Goal: Task Accomplishment & Management: Use online tool/utility

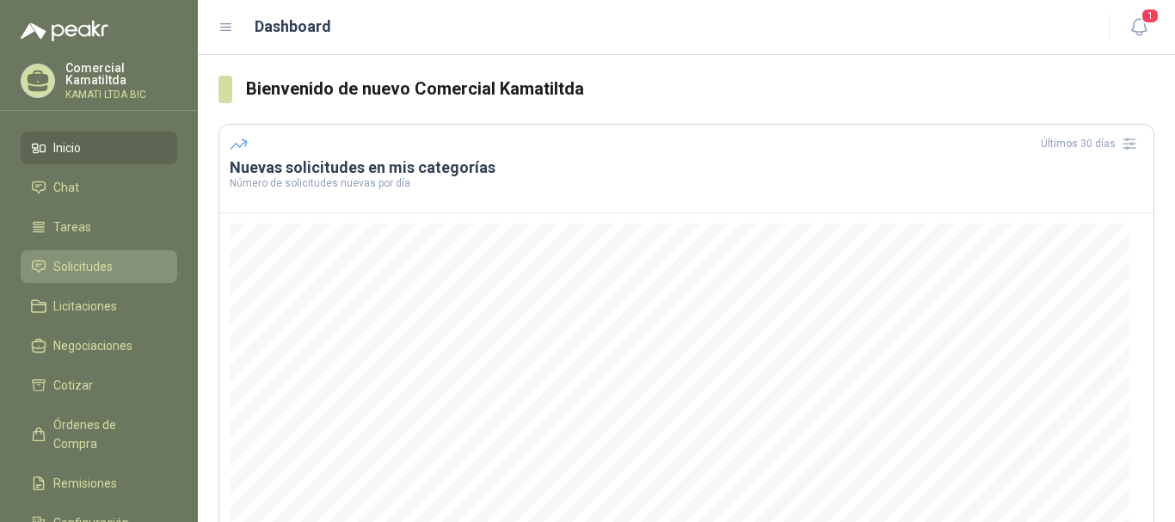
click at [117, 268] on li "Solicitudes" at bounding box center [99, 266] width 136 height 19
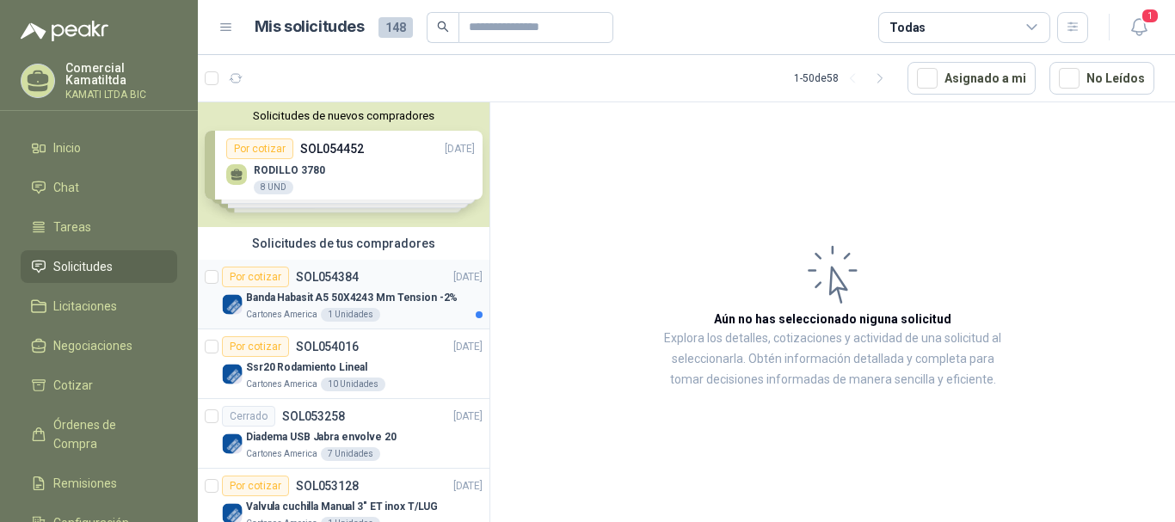
click at [422, 283] on div "Por cotizar SOL054384 [DATE]" at bounding box center [352, 277] width 261 height 21
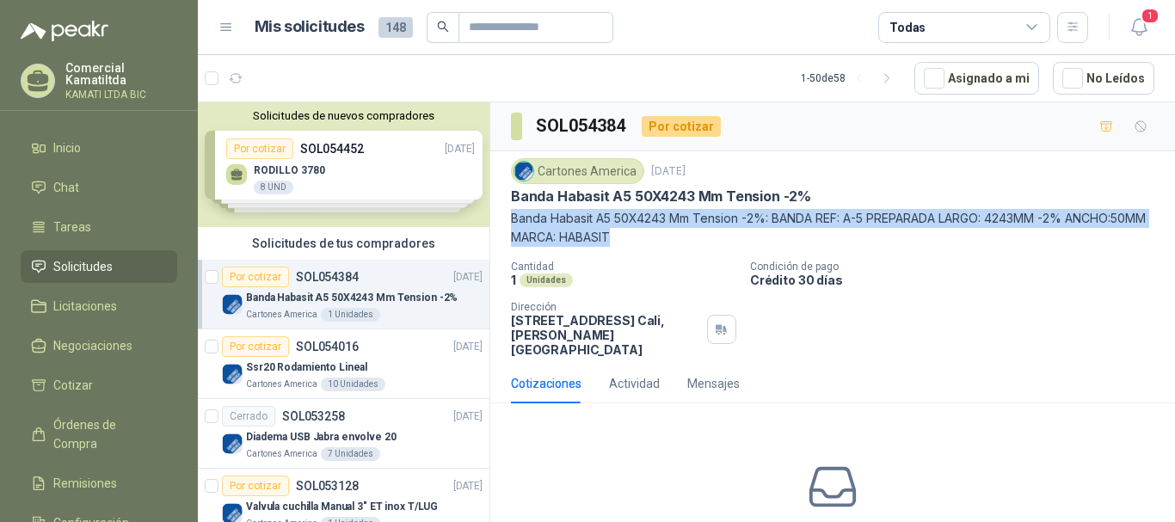
drag, startPoint x: 514, startPoint y: 214, endPoint x: 702, endPoint y: 237, distance: 189.0
click at [702, 237] on p "Banda Habasit A5 50X4243 Mm Tension -2%: BANDA REF: A-5 PREPARADA LARGO: 4243MM…" at bounding box center [832, 228] width 643 height 38
copy p "Banda Habasit A5 50X4243 Mm Tension -2%: BANDA REF: A-5 PREPARADA LARGO: 4243MM…"
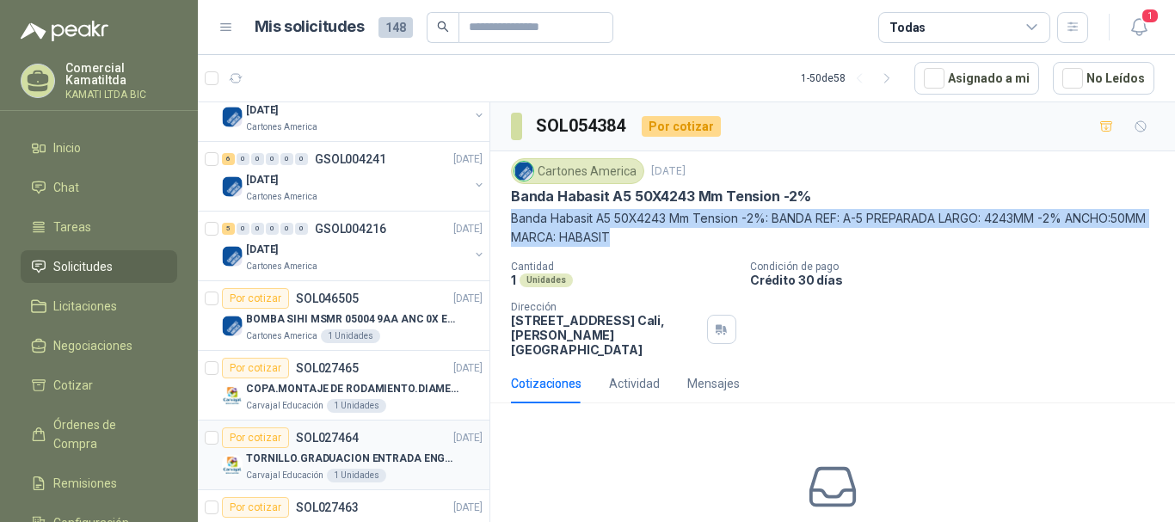
scroll to position [1634, 0]
